Goal: Obtain resource: Download file/media

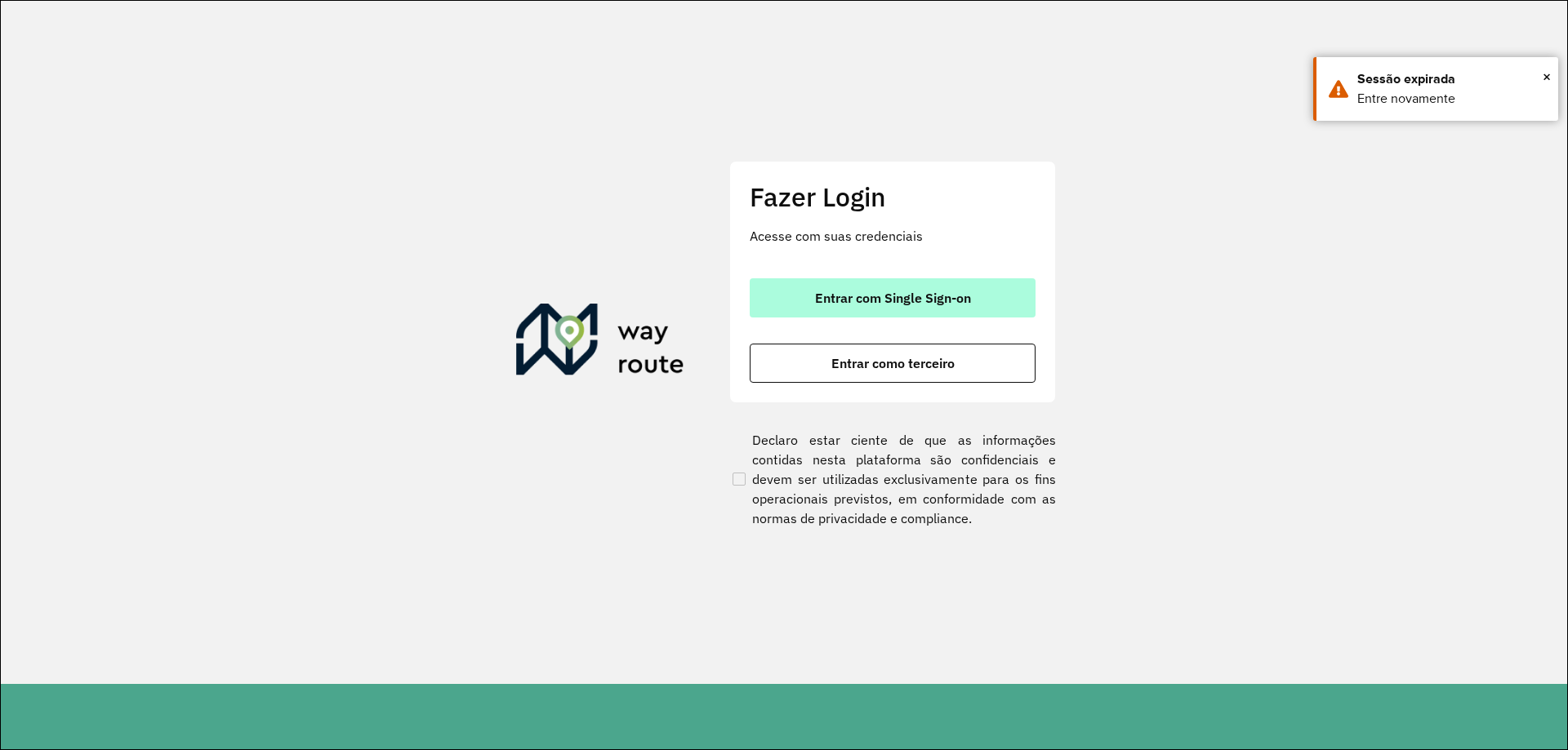
click at [914, 288] on button "Entrar com Single Sign-on" at bounding box center [892, 298] width 286 height 39
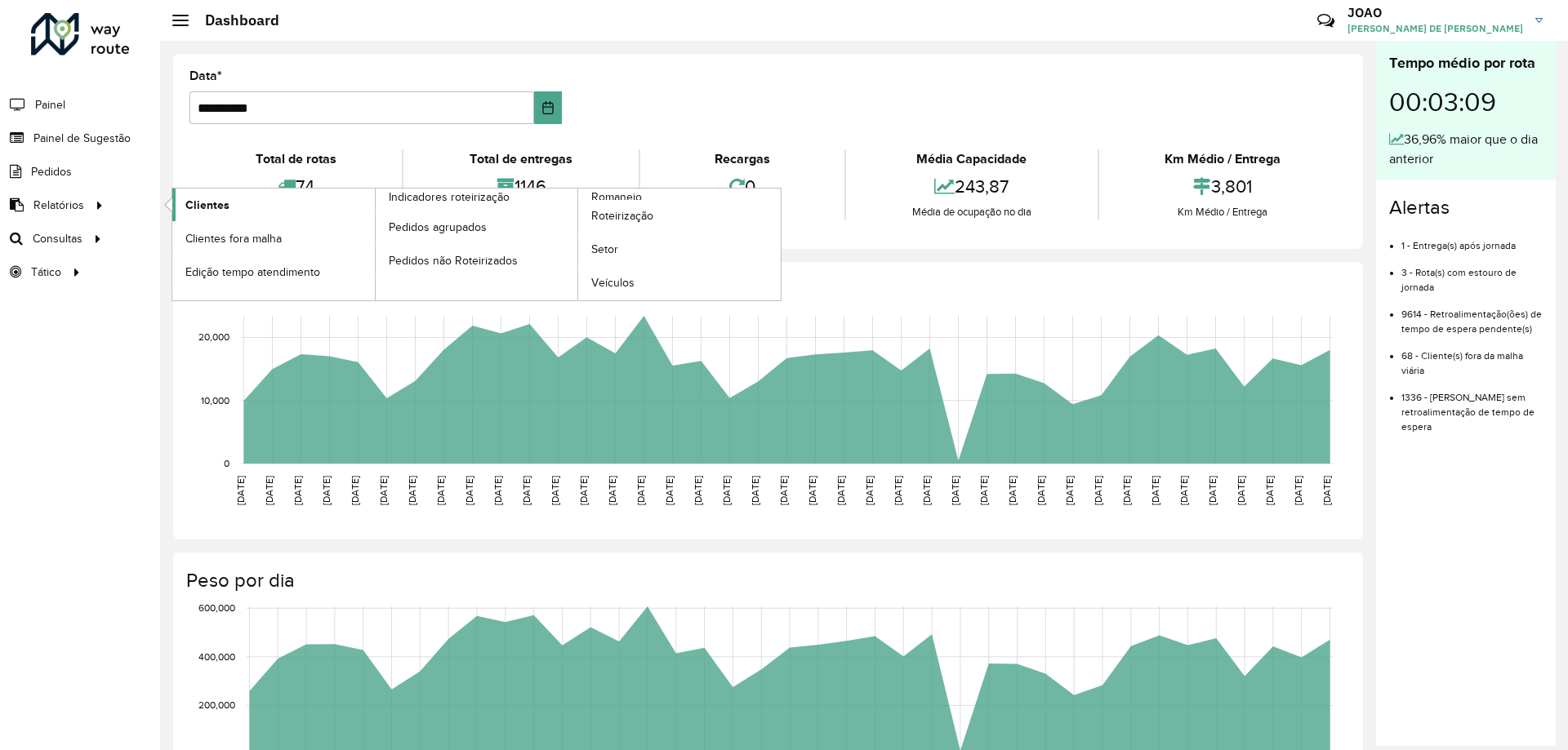
click at [208, 210] on span "Clientes" at bounding box center [208, 206] width 44 height 17
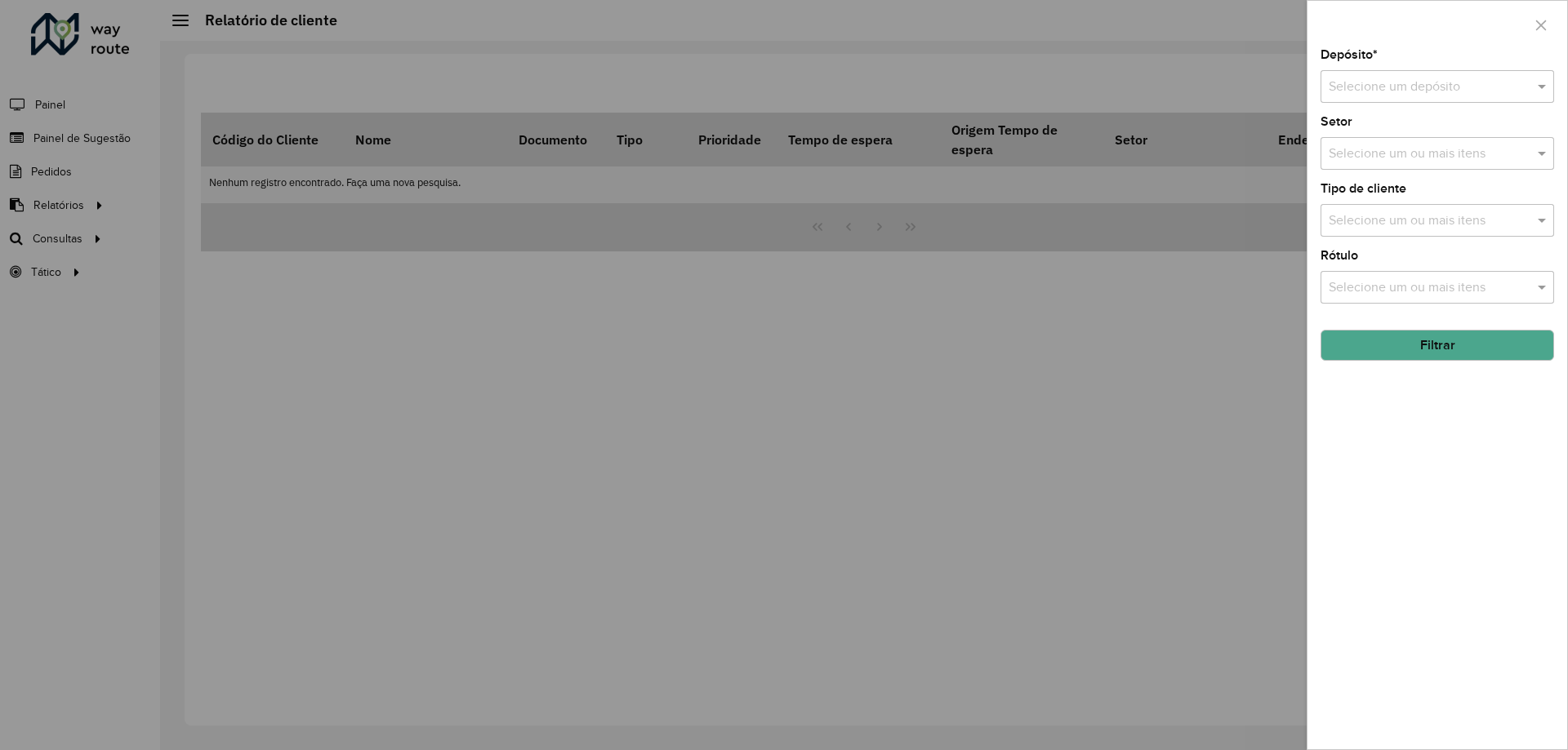
click at [1430, 90] on input "text" at bounding box center [1421, 87] width 185 height 19
click at [1412, 139] on span "CDD Santa Luzia" at bounding box center [1376, 133] width 96 height 13
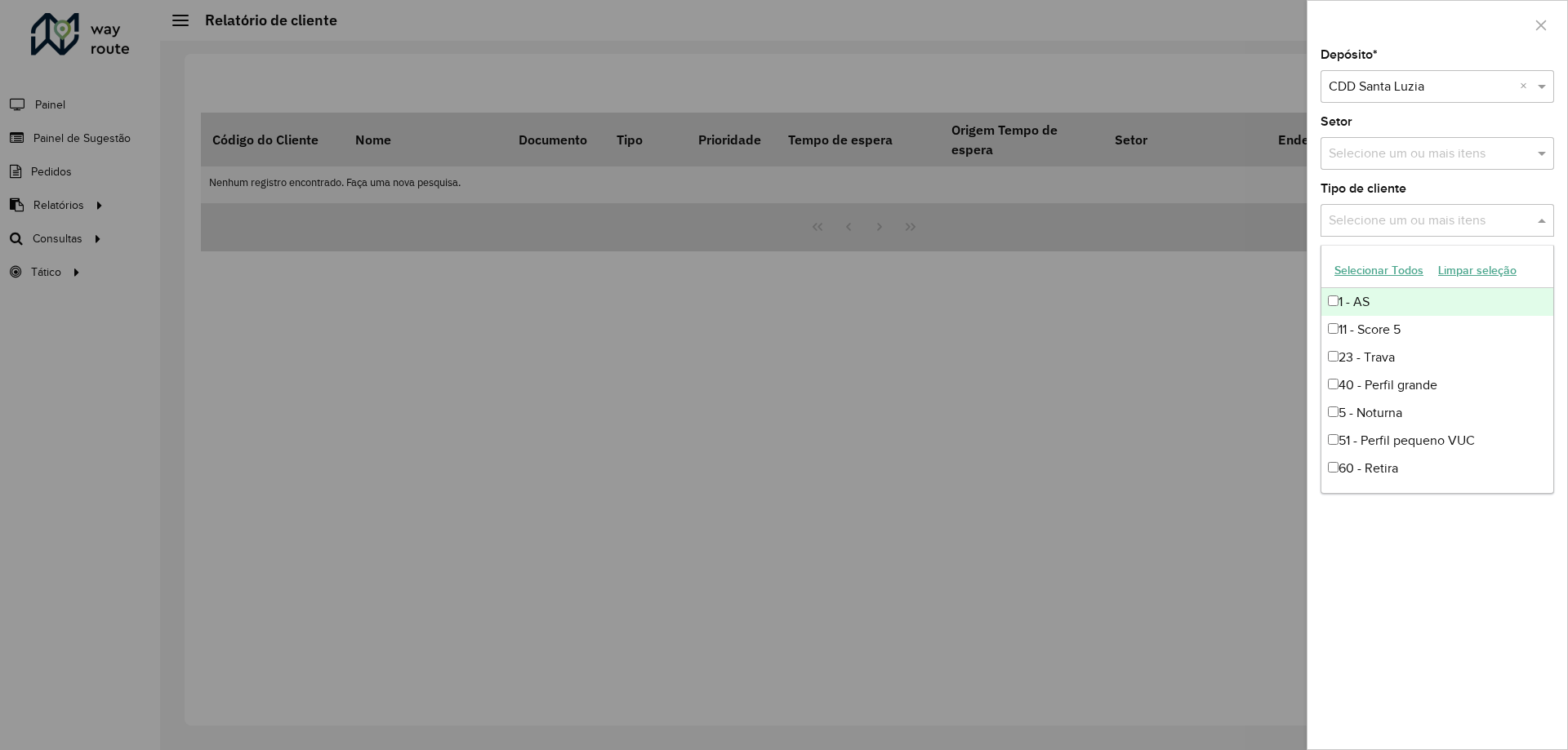
click at [1442, 226] on input "text" at bounding box center [1428, 221] width 209 height 19
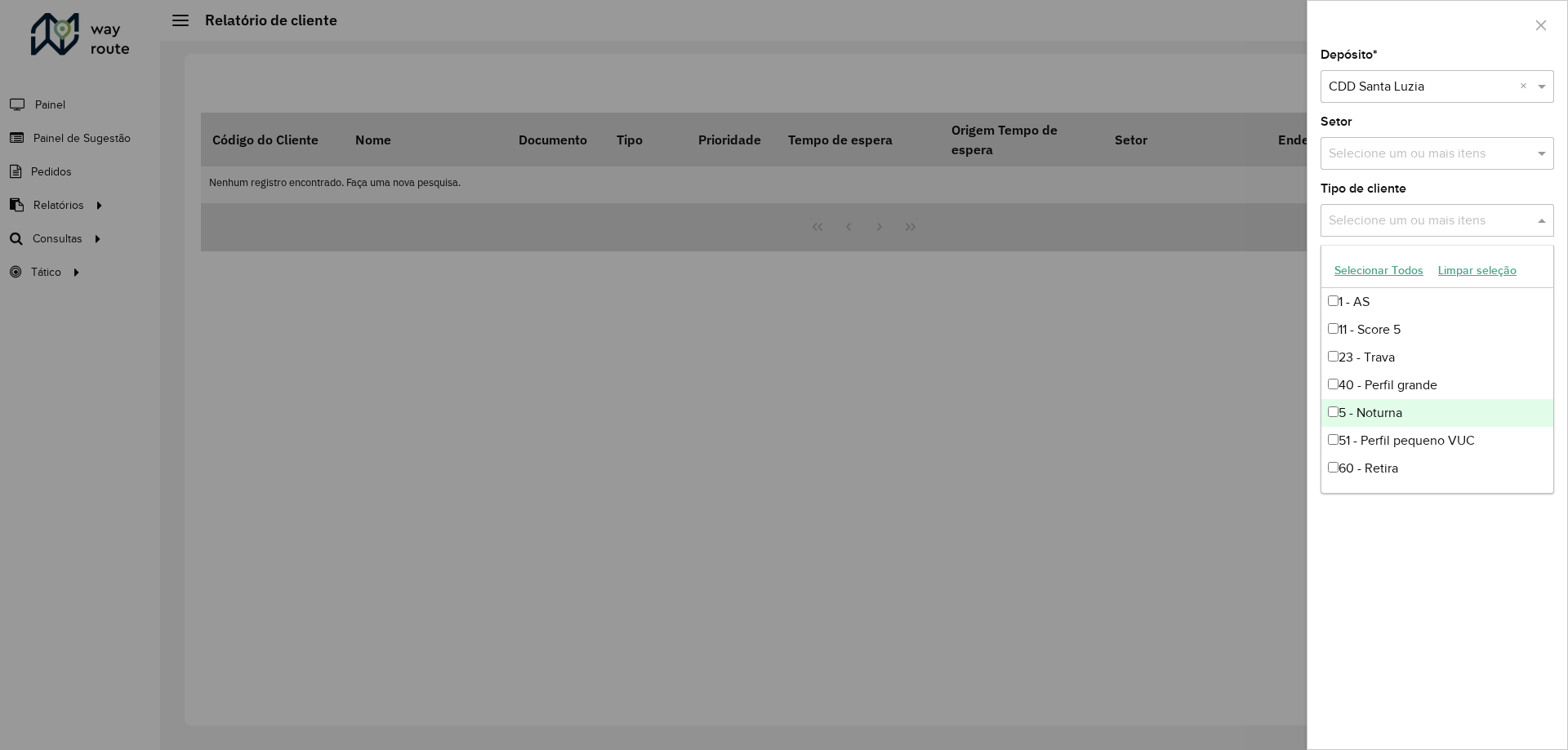
click at [1367, 412] on div "5 - Noturna" at bounding box center [1437, 412] width 232 height 28
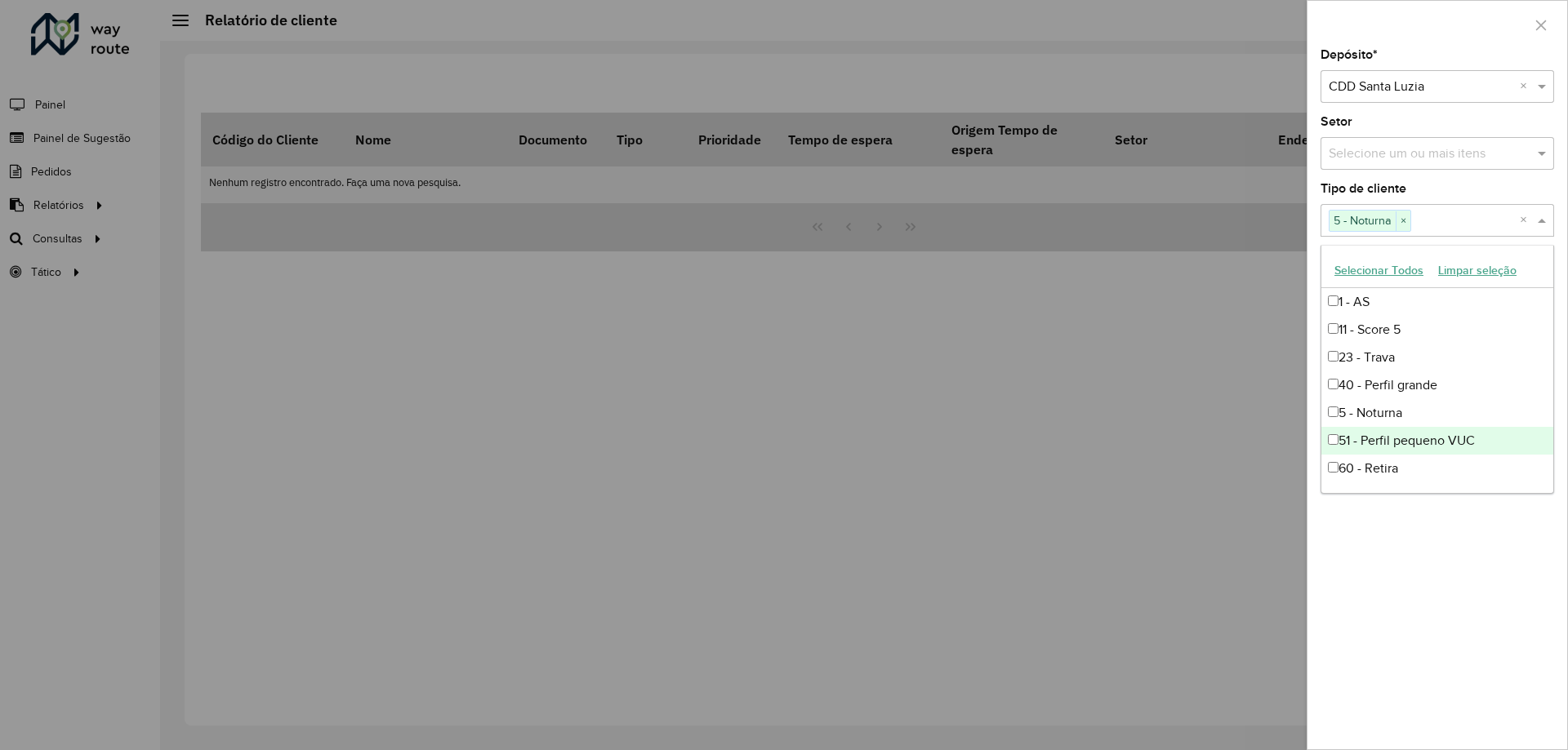
click at [1413, 580] on div "Depósito * Selecione um depósito × CDD Santa Luzia × Setor Selecione um ou mais…" at bounding box center [1437, 399] width 259 height 700
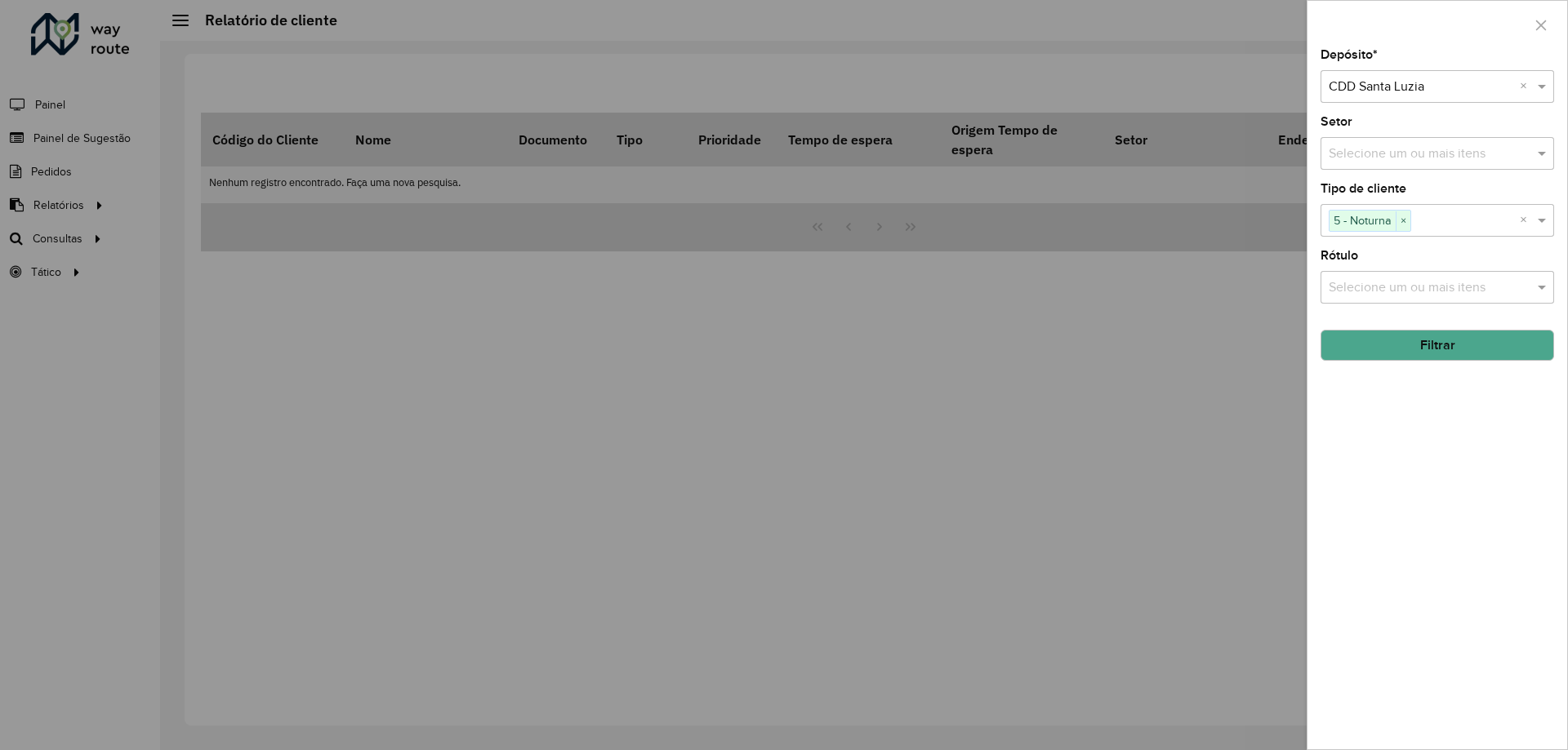
click at [1437, 339] on button "Filtrar" at bounding box center [1437, 345] width 234 height 31
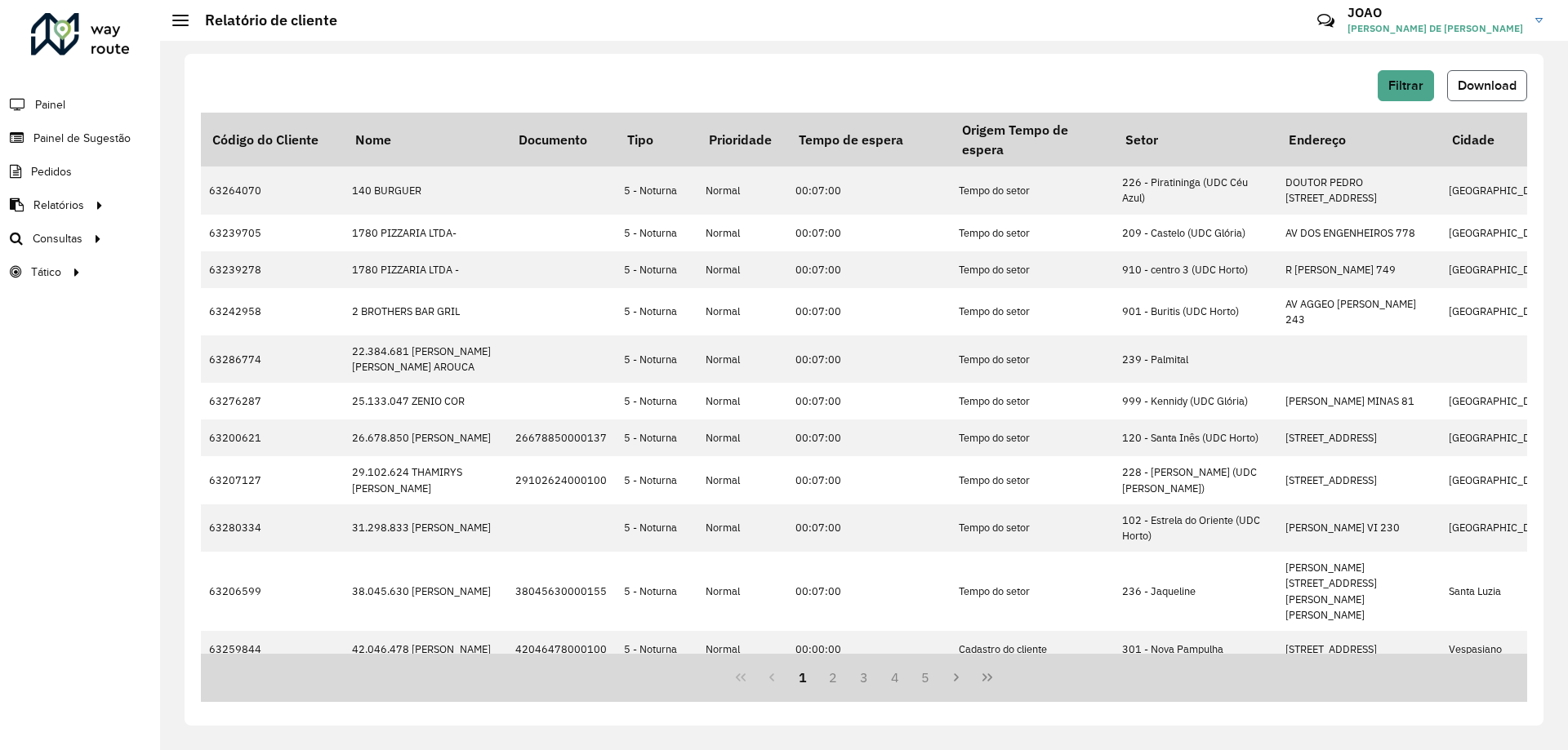
click at [1473, 84] on span "Download" at bounding box center [1486, 85] width 58 height 13
